Goal: Task Accomplishment & Management: Manage account settings

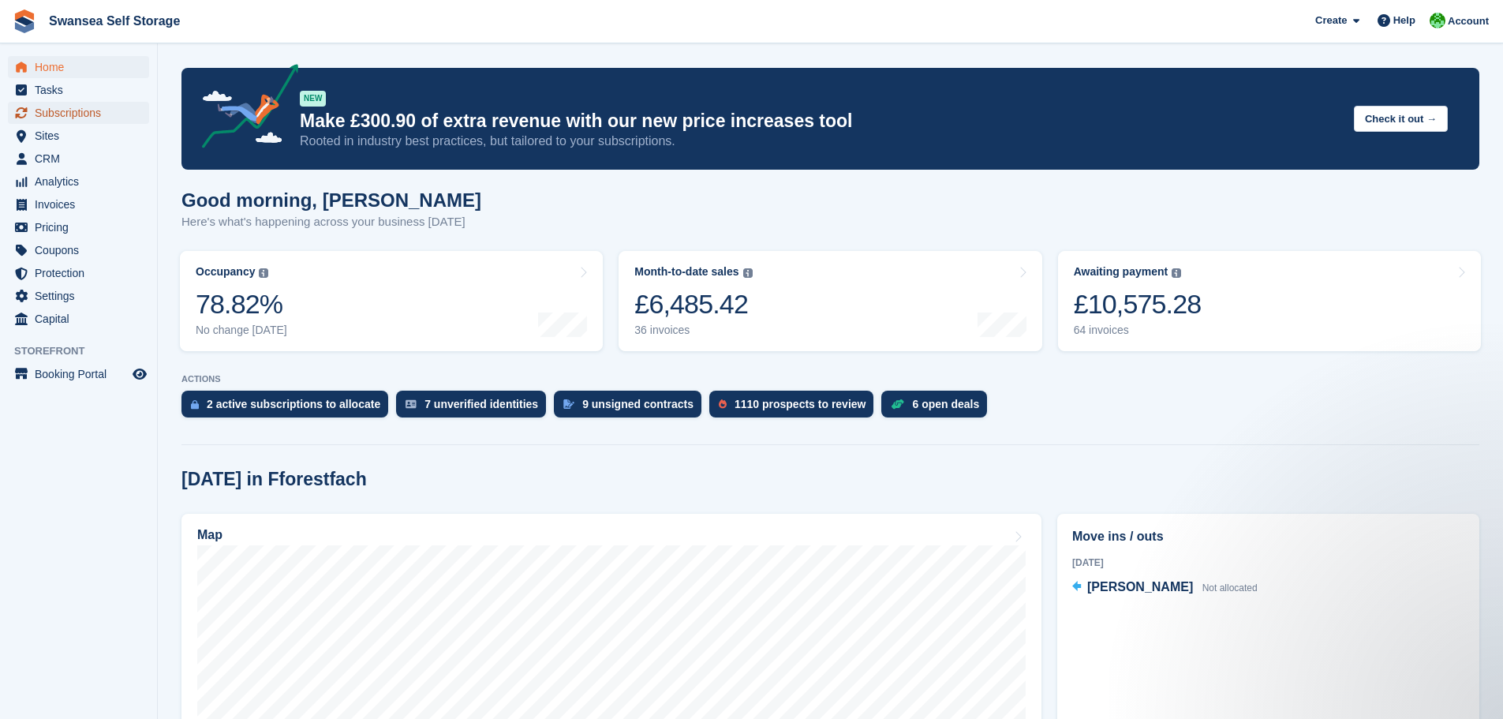
click at [103, 110] on span "Subscriptions" at bounding box center [82, 113] width 95 height 22
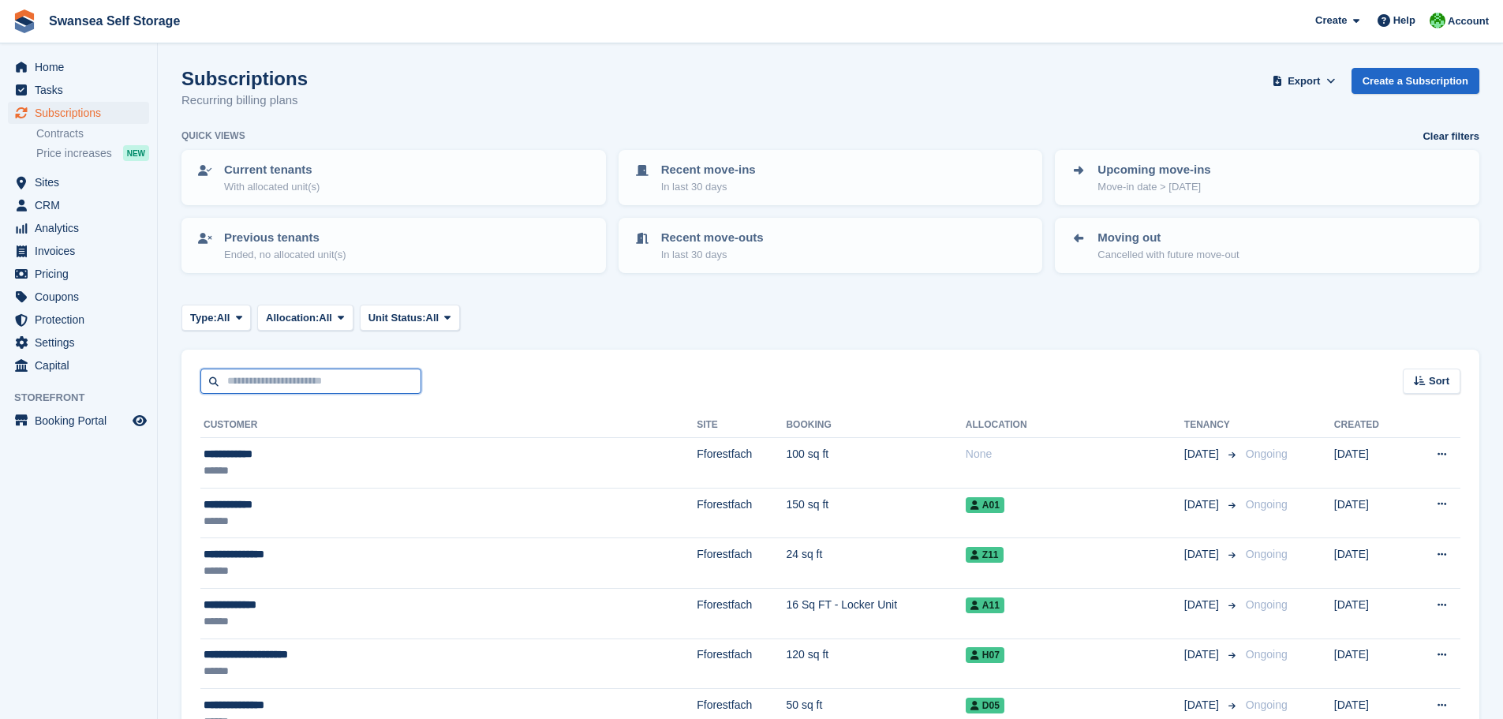
click at [298, 380] on input "text" at bounding box center [310, 382] width 221 height 26
type input "******"
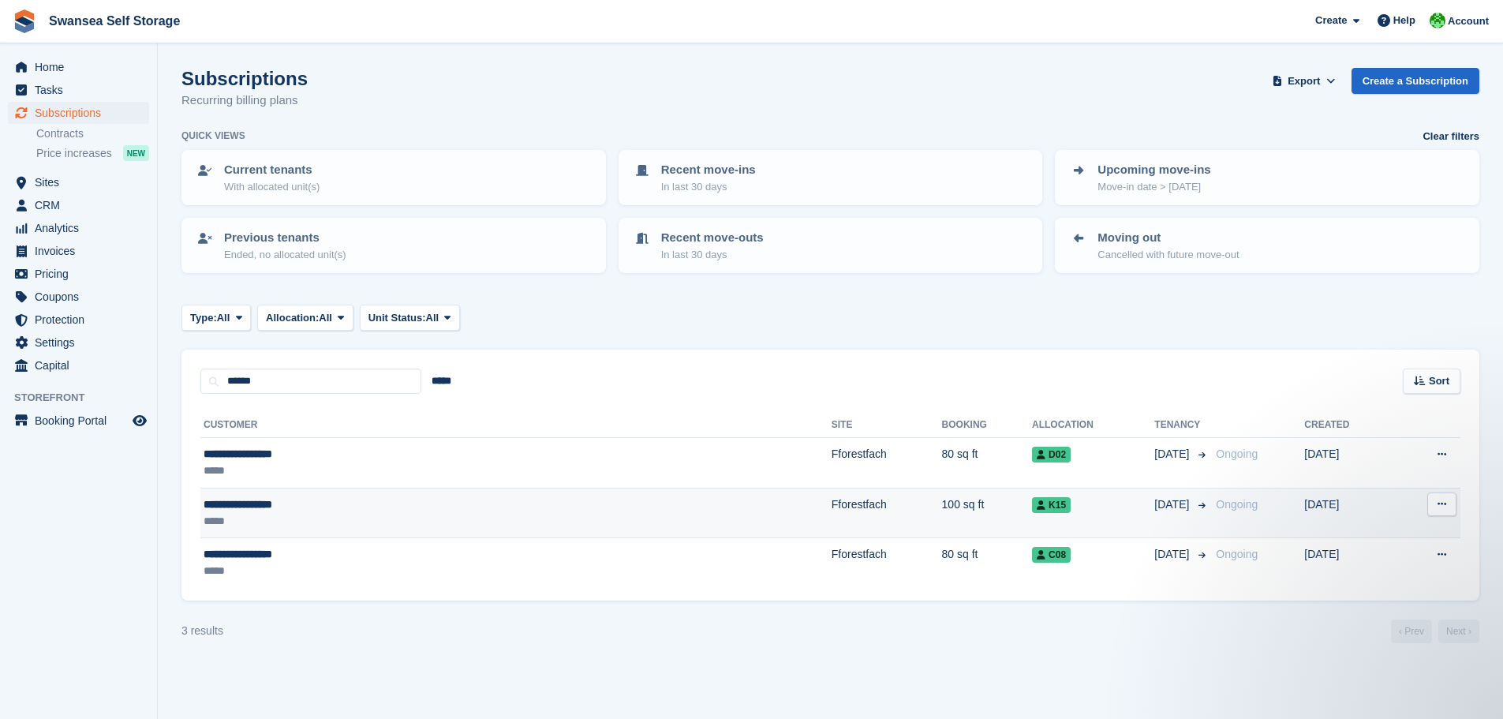
click at [832, 520] on td "Fforestfach" at bounding box center [887, 513] width 110 height 51
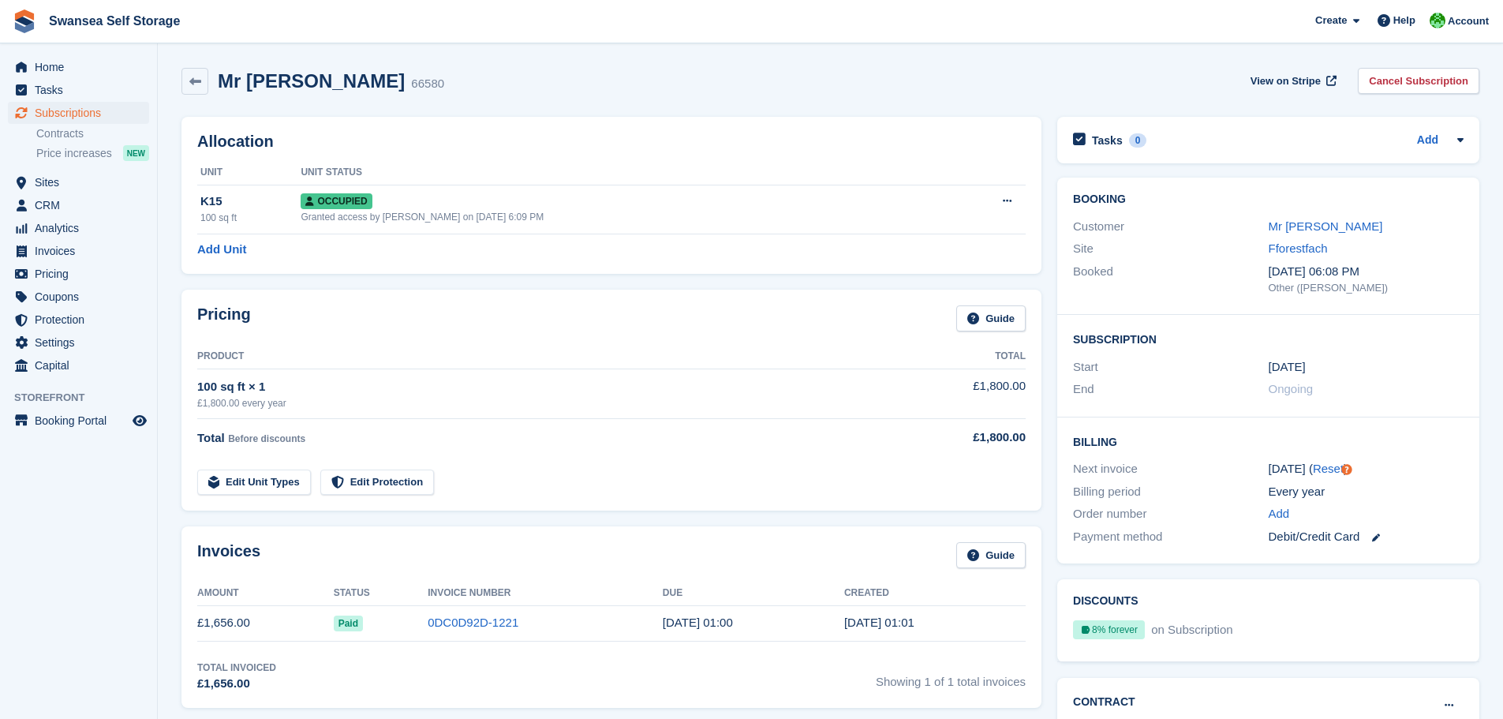
click at [1043, 522] on div "Invoices Guide Amount Status Invoice Number Due Created £1,656.00 Paid 0DC0D92D…" at bounding box center [612, 616] width 876 height 197
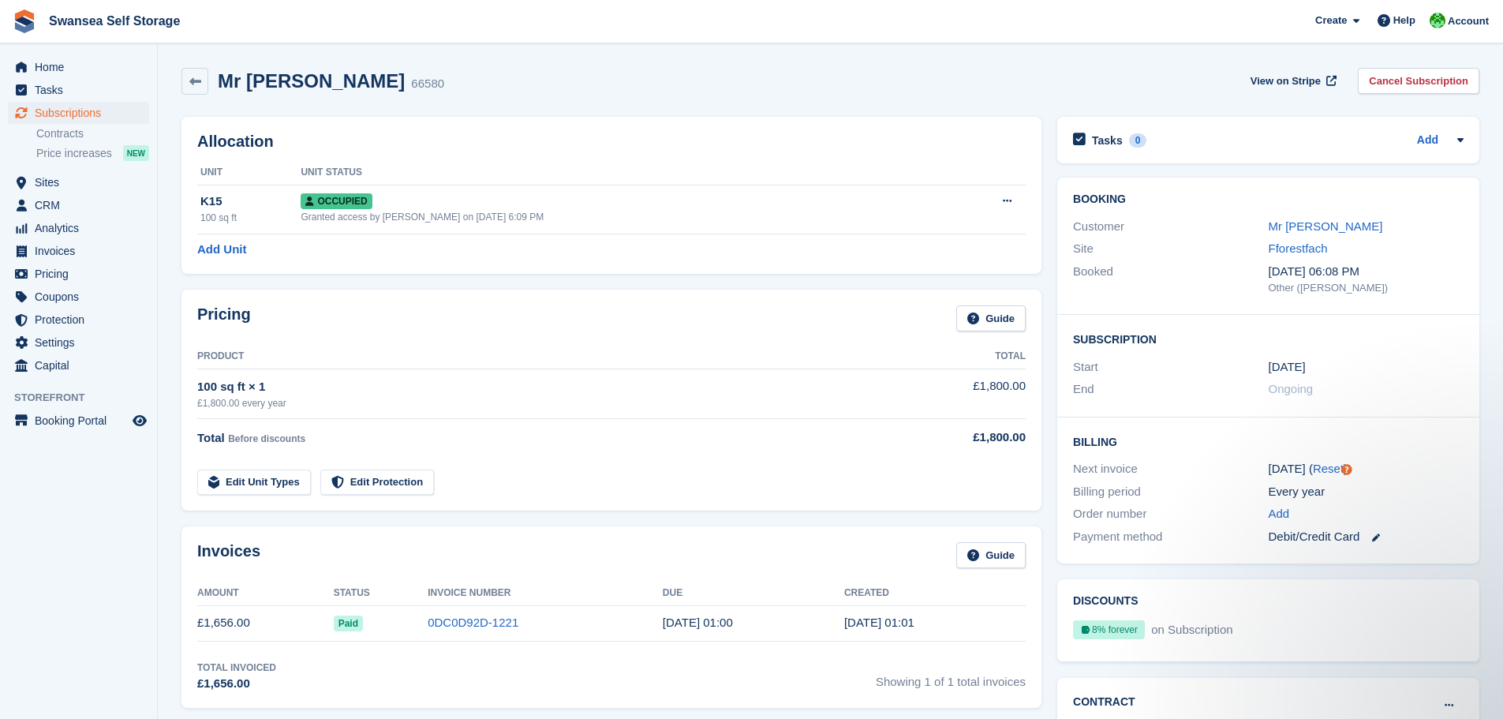
click at [1052, 83] on div "Mr [PERSON_NAME] 66580 View on Stripe Cancel Subscription" at bounding box center [830, 81] width 1298 height 27
click at [1050, 513] on div "Booking Customer Mr [PERSON_NAME] Site Fforestfach Booked [DATE] 06:08 PM Other…" at bounding box center [1268, 371] width 438 height 402
click at [159, 284] on section "Mr [PERSON_NAME] 66580 View on Stripe Cancel Subscription Allocation Unit Unit …" at bounding box center [830, 624] width 1345 height 1248
click at [190, 113] on div "Allocation Unit Unit Status K15 100 sq ft Occupied Granted access by [PERSON_NA…" at bounding box center [612, 195] width 876 height 173
click at [196, 89] on link at bounding box center [194, 81] width 27 height 27
